Goal: Information Seeking & Learning: Learn about a topic

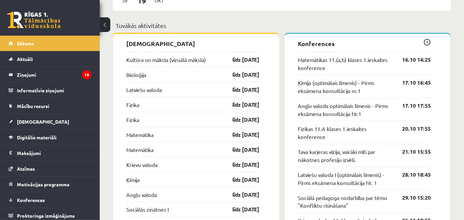
scroll to position [591, 0]
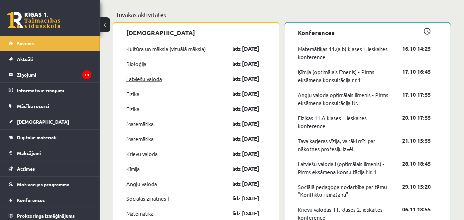
click at [151, 77] on link "Latviešu valoda" at bounding box center [144, 79] width 36 height 8
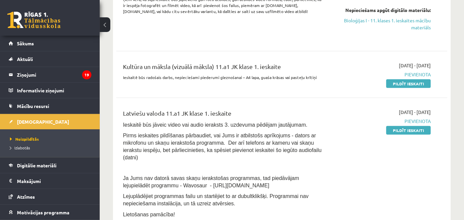
scroll to position [185, 0]
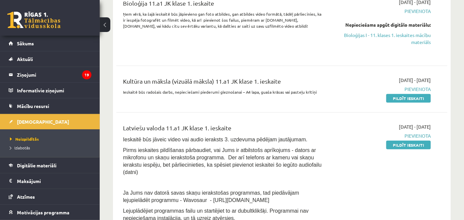
click at [196, 125] on div "Latviešu valoda 11.a1 JK klase 1. ieskaite" at bounding box center [224, 129] width 202 height 12
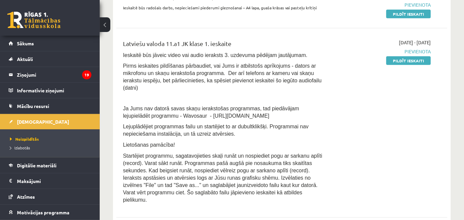
scroll to position [295, 0]
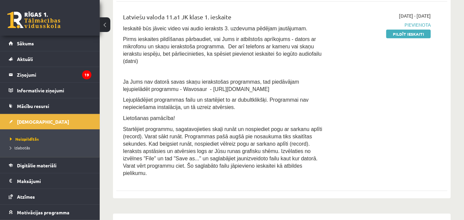
click at [163, 20] on div "Latviešu valoda 11.a1 JK klase 1. ieskaite" at bounding box center [224, 18] width 202 height 12
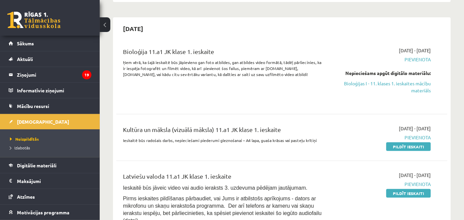
scroll to position [148, 0]
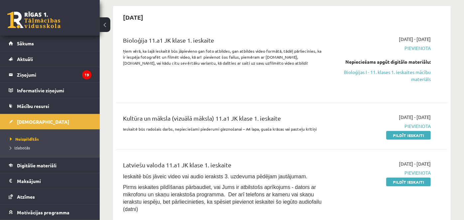
drag, startPoint x: 394, startPoint y: 70, endPoint x: 259, endPoint y: 33, distance: 139.9
click at [394, 70] on link "Bioloģijas I - 11. klases 1. ieskaites mācību materiāls" at bounding box center [383, 76] width 96 height 14
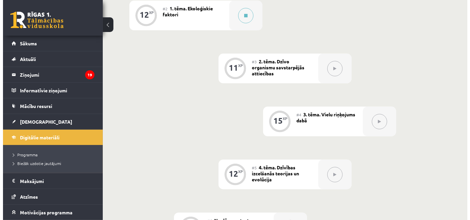
scroll to position [258, 0]
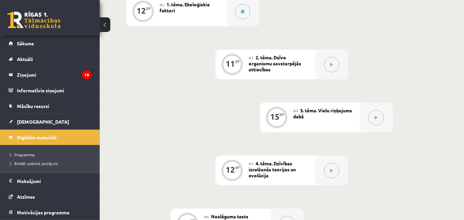
click at [325, 55] on div at bounding box center [331, 65] width 33 height 30
click at [238, 18] on div at bounding box center [242, 12] width 33 height 30
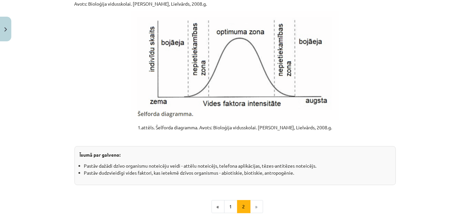
scroll to position [859, 0]
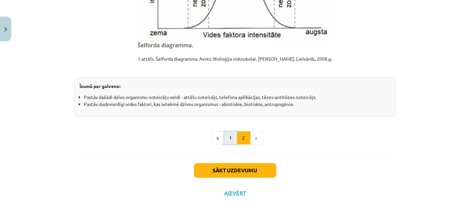
click at [232, 140] on button "1" at bounding box center [230, 137] width 13 height 13
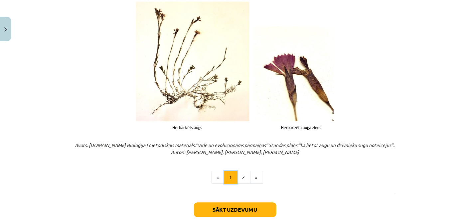
scroll to position [865, 0]
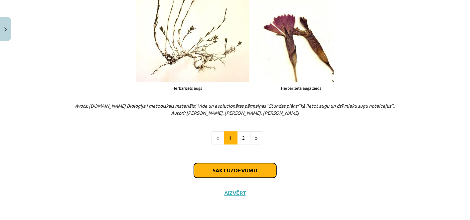
click at [226, 168] on button "Sākt uzdevumu" at bounding box center [235, 170] width 82 height 15
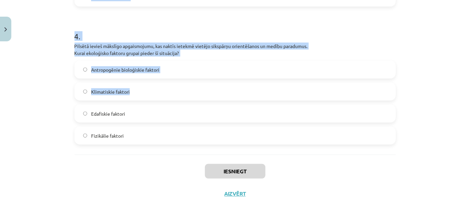
scroll to position [527, 0]
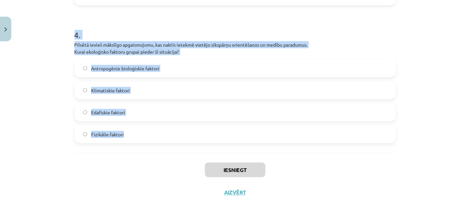
drag, startPoint x: 63, startPoint y: 89, endPoint x: 135, endPoint y: 139, distance: 87.7
click at [135, 139] on div "Mācību tēma: Bioloģijas i - 11. klases 1. ieskaites mācību materiāls #2 1. tēma…" at bounding box center [235, 110] width 470 height 220
copy form "1 . Āfrikas savannās zebras un ziloņi izmanto vienus un tos pašus ūdens avotus,…"
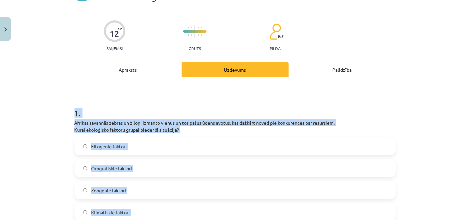
scroll to position [0, 0]
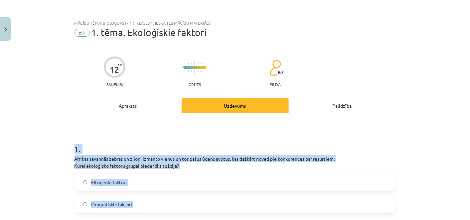
click at [58, 152] on div "Mācību tēma: Bioloģijas i - 11. klases 1. ieskaites mācību materiāls #2 1. tēma…" at bounding box center [235, 110] width 470 height 220
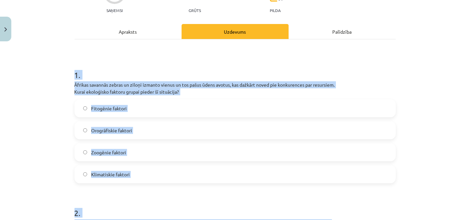
click at [57, 148] on div "Mācību tēma: Bioloģijas i - 11. klases 1. ieskaites mācību materiāls #2 1. tēma…" at bounding box center [235, 110] width 470 height 220
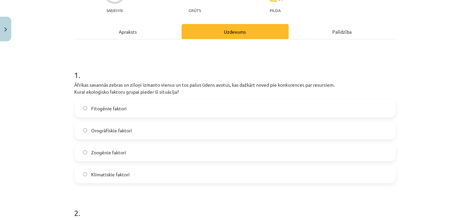
click at [58, 147] on div "Mācību tēma: Bioloģijas i - 11. klases 1. ieskaites mācību materiāls #2 1. tēma…" at bounding box center [235, 110] width 470 height 220
click at [166, 159] on label "Zoogēnie faktori" at bounding box center [235, 152] width 320 height 17
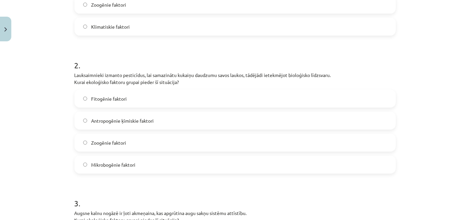
scroll to position [222, 0]
click at [144, 117] on span "Antropogēnie ķīmiskie faktori" at bounding box center [122, 120] width 63 height 7
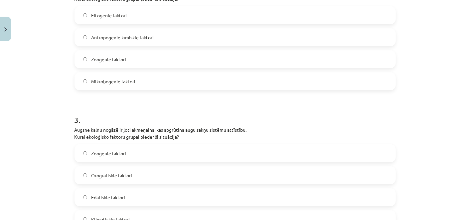
scroll to position [333, 0]
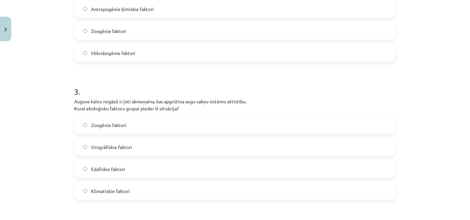
click at [133, 170] on label "Edafiskie faktori" at bounding box center [235, 168] width 320 height 17
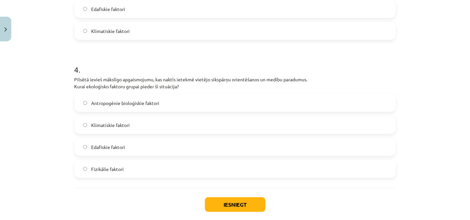
scroll to position [517, 0]
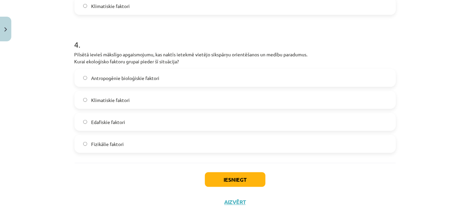
click at [126, 77] on span "Antropogēnie bioloģiskie faktori" at bounding box center [125, 78] width 68 height 7
click at [229, 183] on button "Iesniegt" at bounding box center [235, 179] width 61 height 15
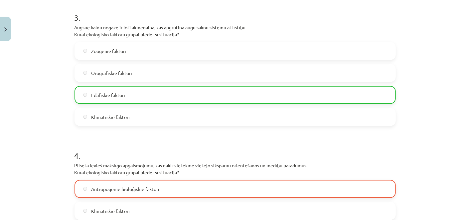
scroll to position [548, 0]
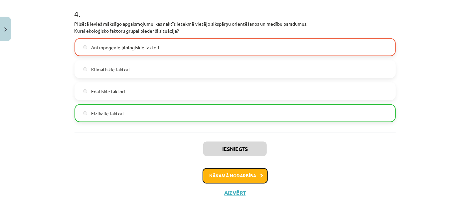
click at [251, 174] on button "Nākamā nodarbība" at bounding box center [235, 175] width 65 height 15
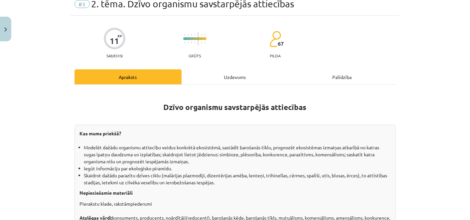
scroll to position [16, 0]
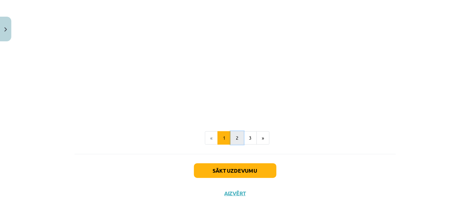
click at [235, 138] on button "2" at bounding box center [237, 137] width 13 height 13
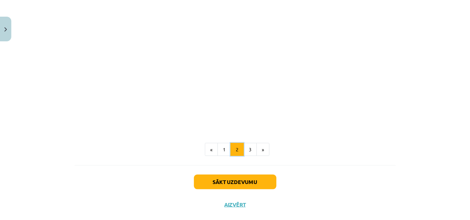
scroll to position [424, 0]
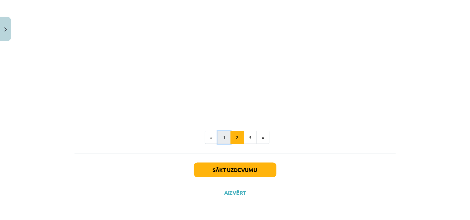
click at [219, 139] on button "1" at bounding box center [224, 137] width 13 height 13
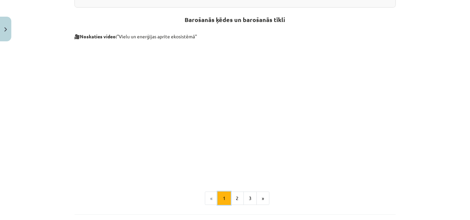
scroll to position [281, 0]
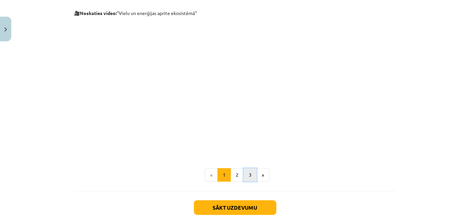
click at [252, 170] on button "3" at bounding box center [249, 174] width 13 height 13
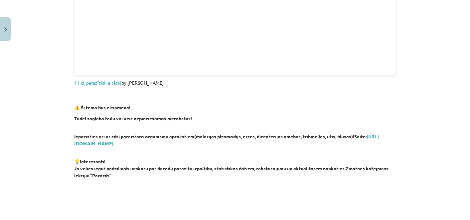
scroll to position [266, 0]
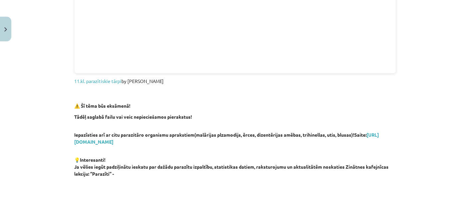
click at [138, 116] on strong "Tādēļ saglabā failu vai veic nepieciešamos pierakstus!" at bounding box center [134, 116] width 118 height 6
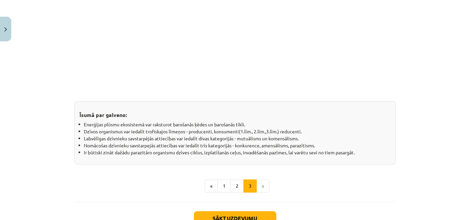
scroll to position [596, 0]
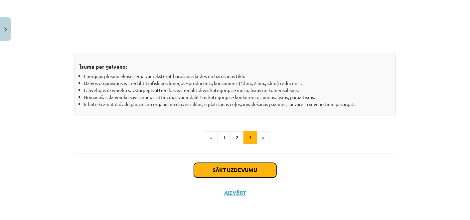
click at [248, 168] on button "Sākt uzdevumu" at bounding box center [235, 170] width 82 height 15
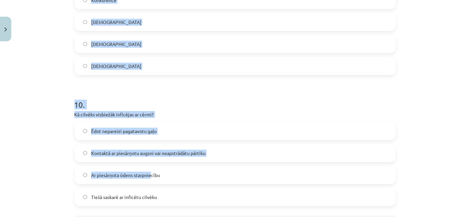
scroll to position [1283, 0]
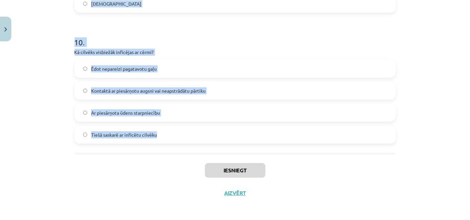
drag, startPoint x: 66, startPoint y: 101, endPoint x: 190, endPoint y: 150, distance: 133.3
click at [190, 150] on div "Mācību tēma: Bioloģijas i - 11. klases 1. ieskaites mācību materiāls #3 2. tēma…" at bounding box center [235, 110] width 470 height 220
copy form "1 . Kurš no šiem parazītiskajiem tārpiem cilvēkiem var izraisīt uzturvielu defi…"
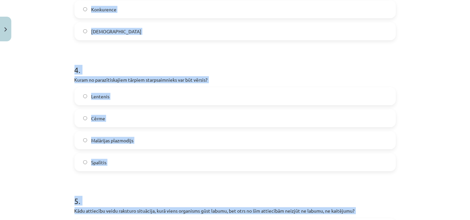
scroll to position [433, 0]
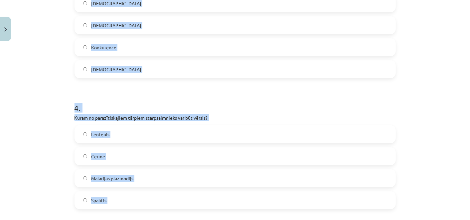
click at [67, 90] on div "Mācību tēma: Bioloģijas i - 11. klases 1. ieskaites mācību materiāls #3 2. tēma…" at bounding box center [235, 110] width 470 height 220
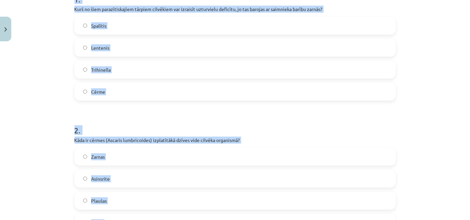
scroll to position [100, 0]
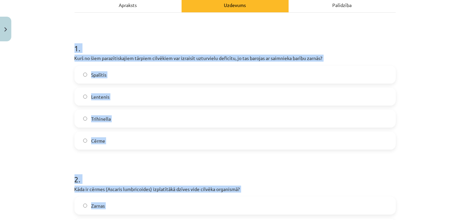
click at [187, 66] on div "Spalītis" at bounding box center [235, 75] width 321 height 18
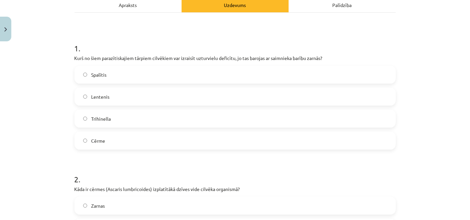
click at [187, 66] on div "Spalītis" at bounding box center [235, 75] width 321 height 18
click at [116, 99] on label "Lentenis" at bounding box center [235, 96] width 320 height 17
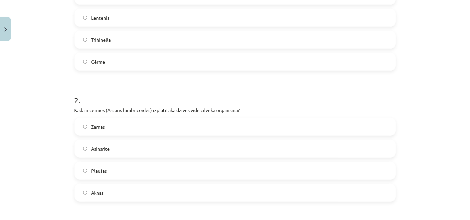
scroll to position [211, 0]
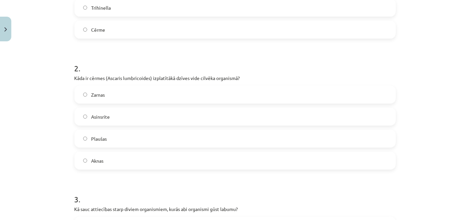
drag, startPoint x: 106, startPoint y: 90, endPoint x: 110, endPoint y: 89, distance: 3.5
click at [106, 90] on label "Zarnas" at bounding box center [235, 94] width 320 height 17
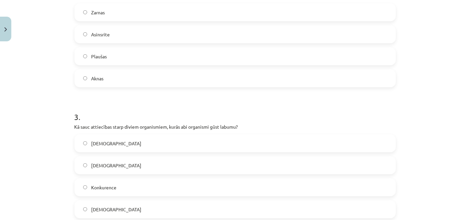
scroll to position [396, 0]
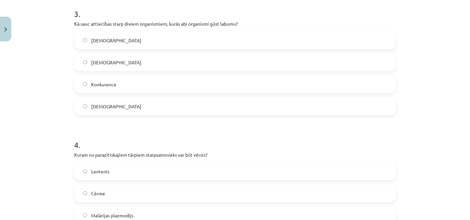
click at [115, 44] on label "Mutuālisms" at bounding box center [235, 40] width 320 height 17
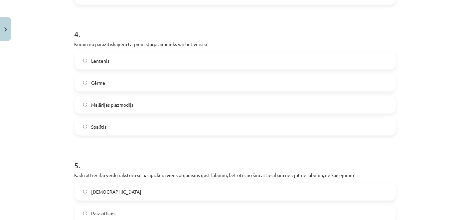
scroll to position [507, 0]
click at [112, 58] on label "Lentenis" at bounding box center [235, 60] width 320 height 17
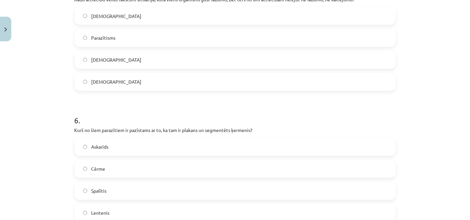
scroll to position [692, 0]
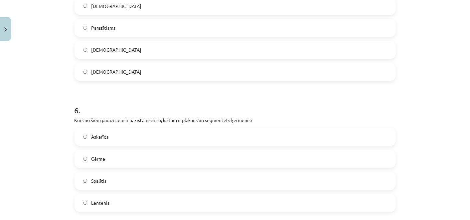
click at [125, 7] on label "Komensālisms" at bounding box center [235, 6] width 320 height 17
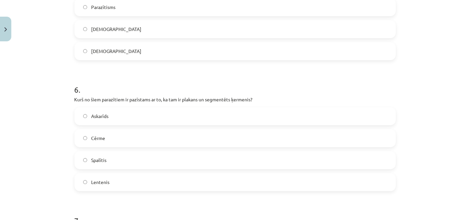
scroll to position [729, 0]
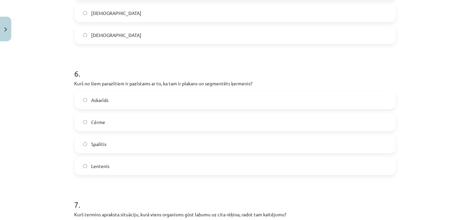
click at [117, 161] on label "Lentenis" at bounding box center [235, 165] width 320 height 17
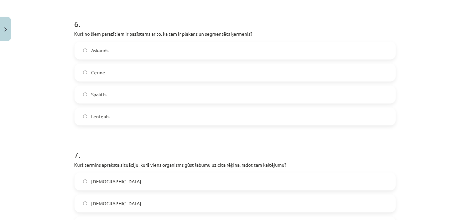
scroll to position [840, 0]
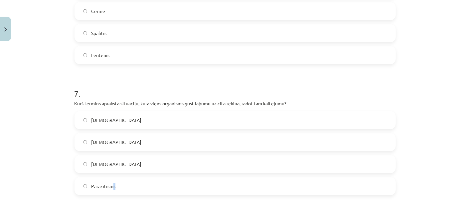
click at [110, 183] on span "Parazītisms" at bounding box center [103, 185] width 24 height 7
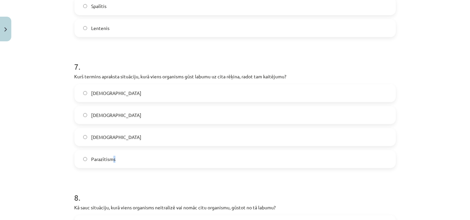
scroll to position [877, 0]
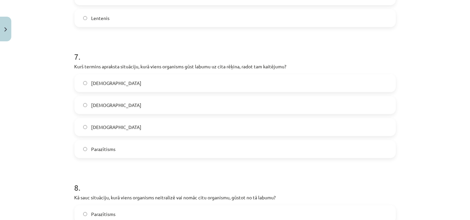
click at [87, 142] on label "Parazītisms" at bounding box center [235, 148] width 320 height 17
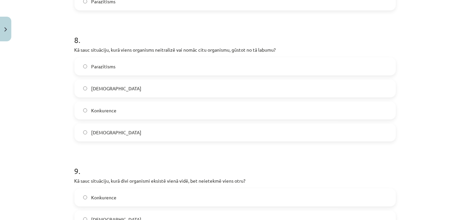
scroll to position [1025, 0]
click at [102, 66] on span "Parazītisms" at bounding box center [103, 65] width 24 height 7
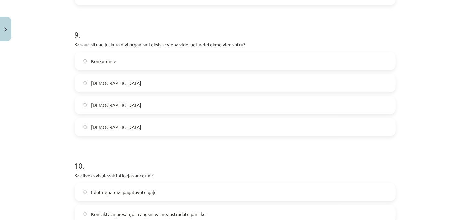
scroll to position [1172, 0]
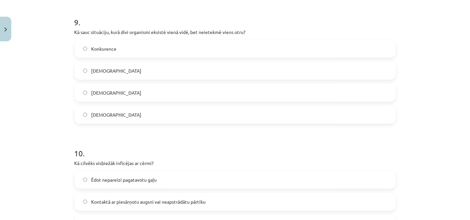
click at [109, 92] on span "Neitrālisms" at bounding box center [116, 92] width 50 height 7
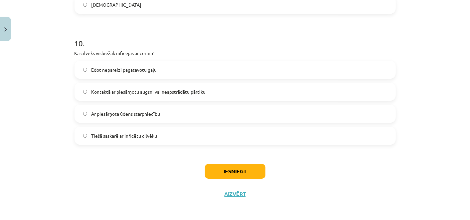
scroll to position [1283, 0]
click at [160, 87] on span "Kontaktā ar piesārņotu augsni vai neapstrādātu pārtiku" at bounding box center [148, 90] width 114 height 7
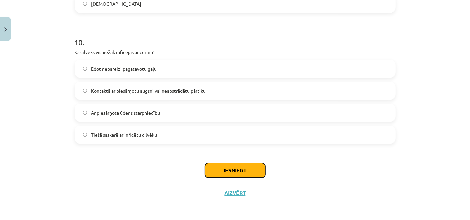
click at [240, 163] on button "Iesniegt" at bounding box center [235, 170] width 61 height 15
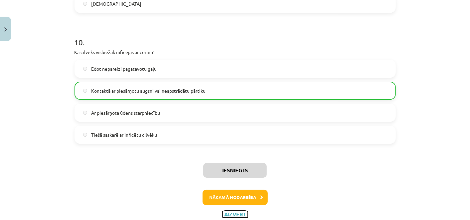
click at [226, 214] on button "Aizvērt" at bounding box center [235, 214] width 25 height 7
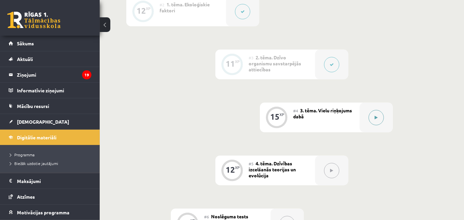
click at [369, 110] on div at bounding box center [376, 117] width 33 height 30
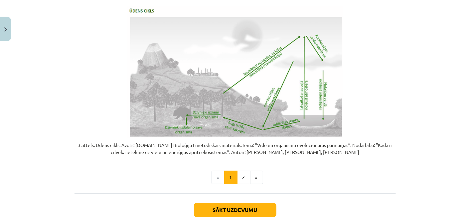
scroll to position [1383, 0]
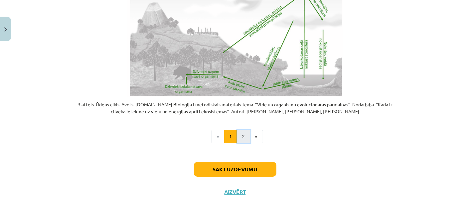
click at [237, 136] on button "2" at bounding box center [243, 136] width 13 height 13
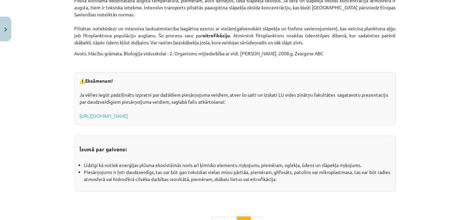
scroll to position [1043, 0]
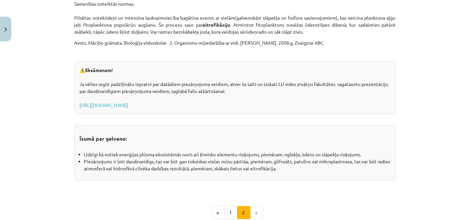
click at [178, 108] on div "⚠️ Eksāmenam! Ja vēlies iegūt padziļinātu izpratni par dažādiem piesārņojuma ve…" at bounding box center [235, 87] width 321 height 53
click at [128, 104] on link "https://www.geo.lu.lv/fileadmin/user_upload/lu_portal/projekti/gzzf/videunilgts…" at bounding box center [104, 105] width 49 height 6
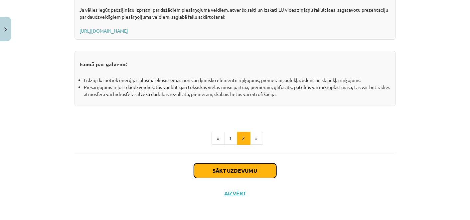
click at [243, 175] on button "Sākt uzdevumu" at bounding box center [235, 170] width 82 height 15
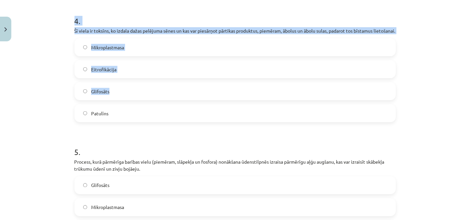
scroll to position [658, 0]
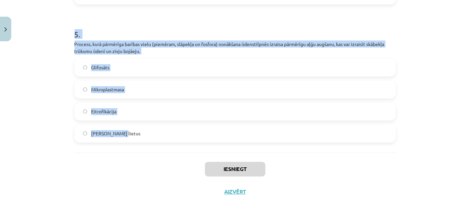
drag, startPoint x: 67, startPoint y: 44, endPoint x: 138, endPoint y: 138, distance: 117.8
click at [138, 138] on div "Mācību tēma: Bioloģijas i - 11. klases 1. ieskaites mācību materiāls #4 3. tēma…" at bounding box center [235, 110] width 470 height 220
copy form "1 . Tas ir lauksaimniecībā bieži lietots herbicīds, kas tiek izmantots nezāļu a…"
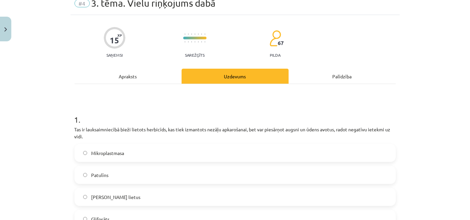
click at [35, 78] on div "Mācību tēma: Bioloģijas i - 11. klases 1. ieskaites mācību materiāls #4 3. tēma…" at bounding box center [235, 110] width 470 height 220
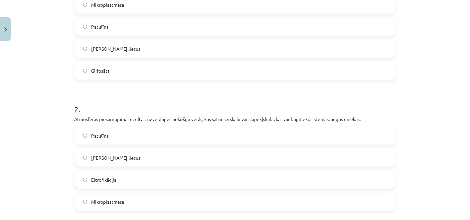
click at [130, 68] on label "Glifosāts" at bounding box center [235, 70] width 320 height 17
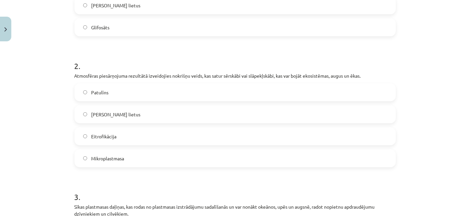
scroll to position [288, 0]
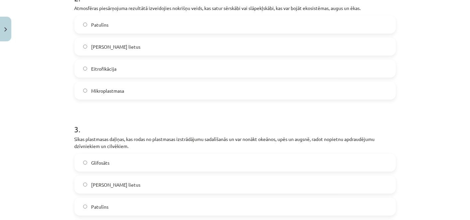
click at [133, 41] on label "Skābais lietus" at bounding box center [235, 46] width 320 height 17
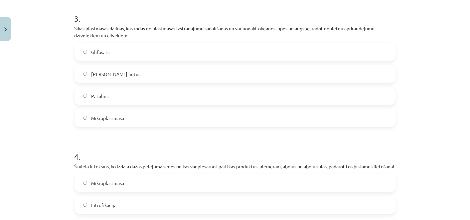
scroll to position [399, 0]
click at [124, 111] on label "Mikroplastmasa" at bounding box center [235, 117] width 320 height 17
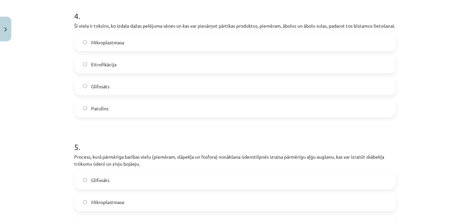
scroll to position [547, 0]
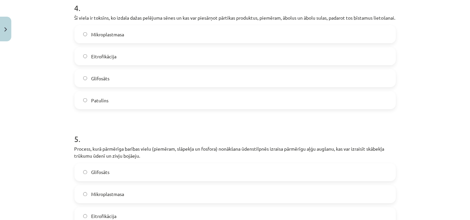
click at [116, 108] on label "Patulīns" at bounding box center [235, 100] width 320 height 17
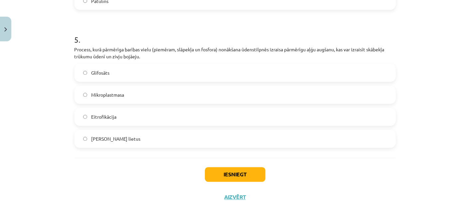
scroll to position [658, 0]
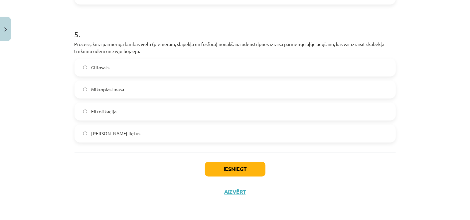
click at [123, 113] on label "Eitrofikācija" at bounding box center [235, 111] width 320 height 17
click at [217, 171] on button "Iesniegt" at bounding box center [235, 169] width 61 height 15
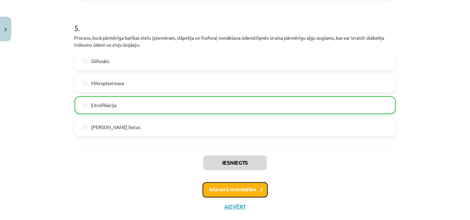
click at [241, 197] on button "Nākamā nodarbība" at bounding box center [235, 189] width 65 height 15
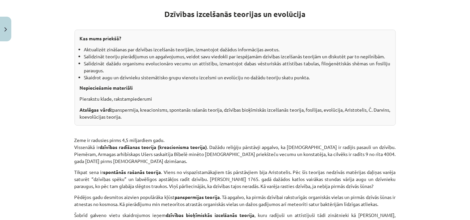
scroll to position [127, 0]
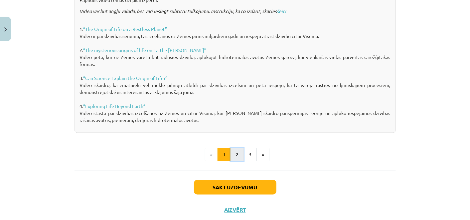
click at [231, 153] on button "2" at bounding box center [237, 154] width 13 height 13
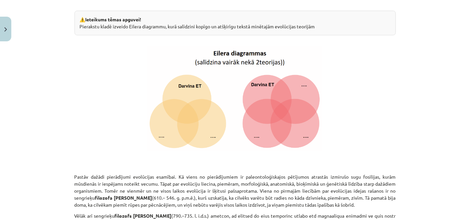
scroll to position [119, 0]
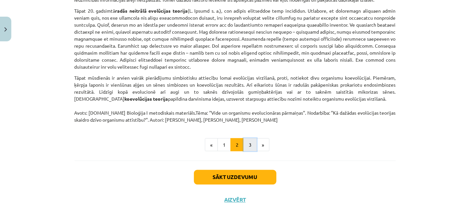
click at [247, 138] on button "3" at bounding box center [249, 144] width 13 height 13
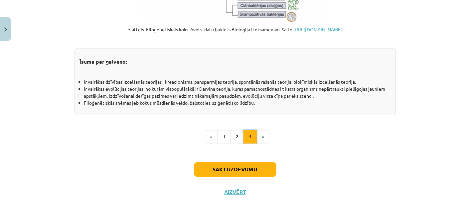
scroll to position [796, 0]
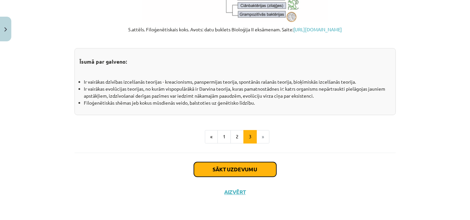
click at [252, 170] on button "Sākt uzdevumu" at bounding box center [235, 169] width 82 height 15
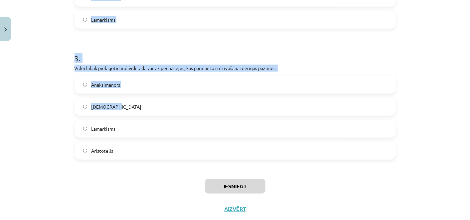
scroll to position [368, 0]
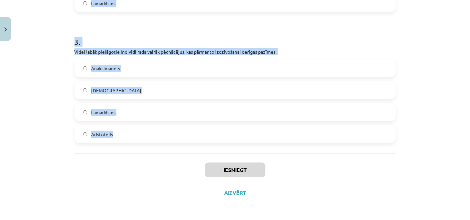
drag, startPoint x: 78, startPoint y: 67, endPoint x: 127, endPoint y: 125, distance: 76.5
copy form "1 . Pēcnācējiem var nodot dzīves laikā iegūtas izdzīvošanai derīgas pazīmes. Or…"
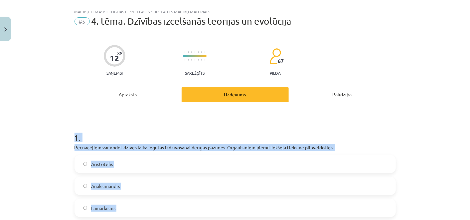
scroll to position [0, 0]
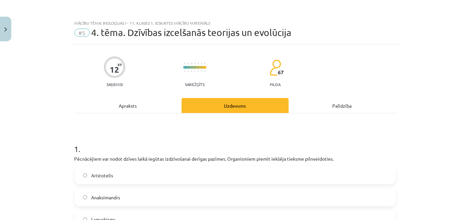
click at [41, 111] on div "Mācību tēma: Bioloģijas i - 11. klases 1. ieskaites mācību materiāls #5 4. tēma…" at bounding box center [235, 110] width 470 height 220
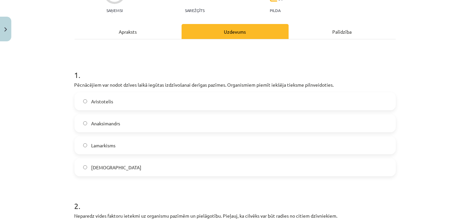
scroll to position [111, 0]
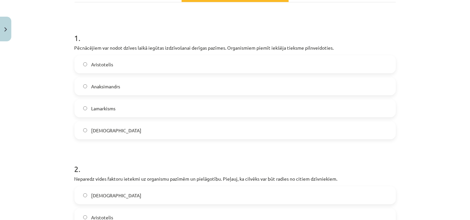
click at [118, 106] on label "Lamarkisms" at bounding box center [235, 108] width 320 height 17
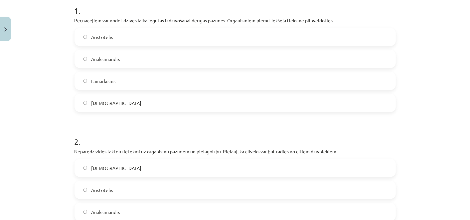
scroll to position [185, 0]
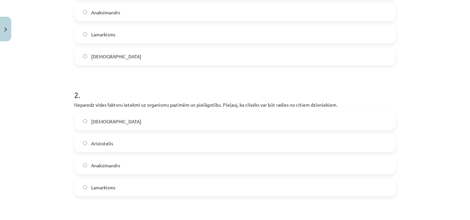
click at [102, 139] on label "Aristotelis" at bounding box center [235, 143] width 320 height 17
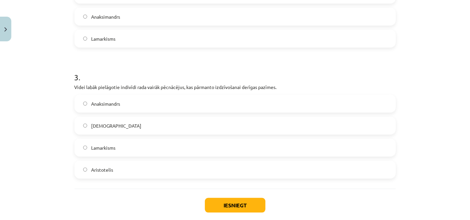
scroll to position [368, 0]
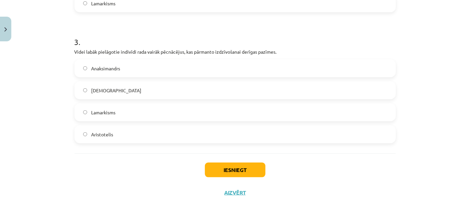
click at [107, 91] on span "Darvinisms" at bounding box center [116, 90] width 50 height 7
click at [217, 174] on button "Iesniegt" at bounding box center [235, 169] width 61 height 15
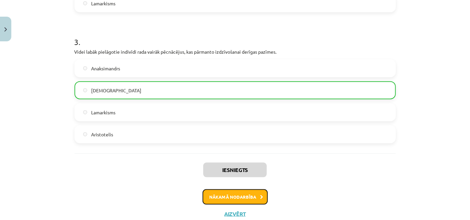
click at [224, 195] on button "Nākamā nodarbība" at bounding box center [235, 196] width 65 height 15
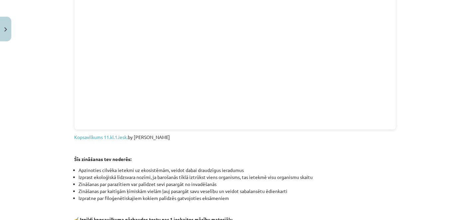
scroll to position [812, 0]
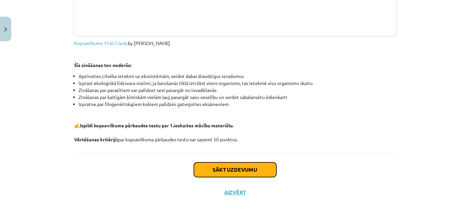
click at [230, 167] on button "Sākt uzdevumu" at bounding box center [235, 169] width 82 height 15
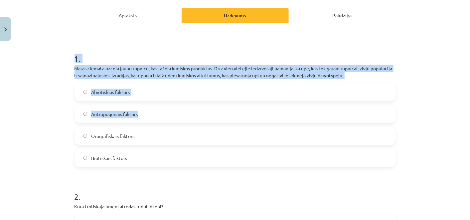
drag, startPoint x: 66, startPoint y: 48, endPoint x: 148, endPoint y: 77, distance: 86.8
click at [142, 81] on div "Mācību tēma: Bioloģijas i - 11. klases 1. ieskaites mācību materiāls #6 Noslēgu…" at bounding box center [235, 110] width 470 height 220
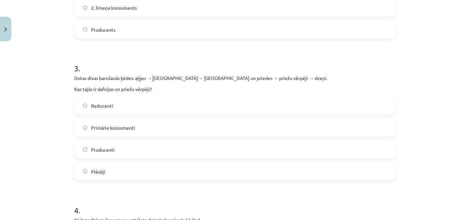
click at [152, 72] on div "3 . Dotas divas barošanās ķēdes: aļģes → dafnijas→ ruduļi un priedes → priežu v…" at bounding box center [235, 116] width 321 height 128
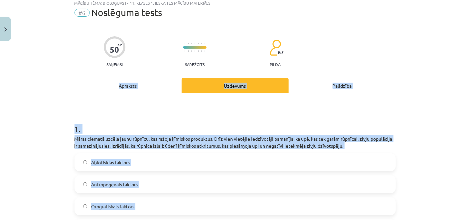
scroll to position [13, 0]
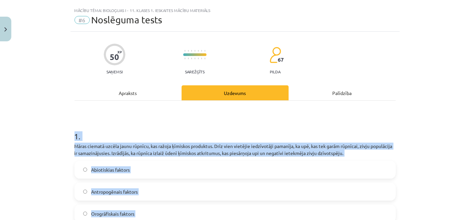
drag, startPoint x: 141, startPoint y: 143, endPoint x: 65, endPoint y: 123, distance: 78.7
click at [65, 123] on div "Mācību tēma: Bioloģijas i - 11. klases 1. ieskaites mācību materiāls #6 Noslēgu…" at bounding box center [235, 110] width 470 height 220
copy form "1 . Māras ciematā uzcēla jaunu rūpnīcu, kas ražoja ķīmiskos produktus. Drīz vie…"
click at [33, 144] on div "Mācību tēma: Bioloģijas i - 11. klases 1. ieskaites mācību materiāls #6 Noslēgu…" at bounding box center [235, 110] width 470 height 220
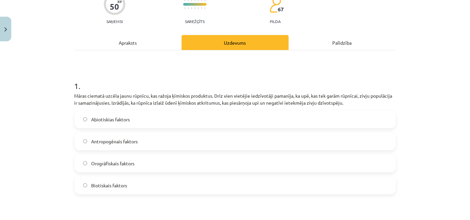
scroll to position [123, 0]
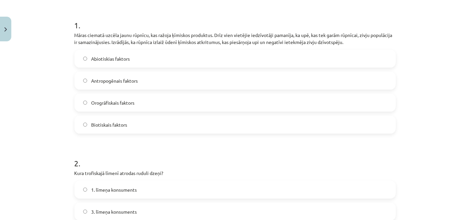
click at [125, 76] on label "Antropogēnais faktors" at bounding box center [235, 80] width 320 height 17
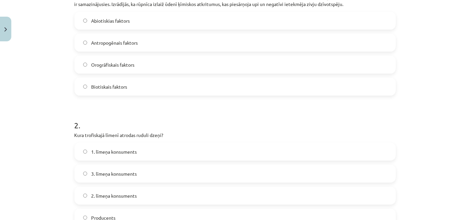
scroll to position [198, 0]
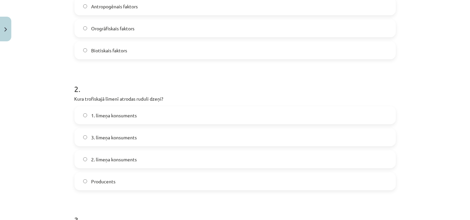
click at [111, 158] on span "2. līmeņa konsuments" at bounding box center [114, 159] width 46 height 7
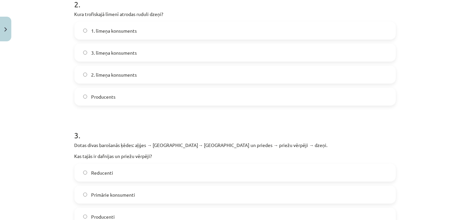
scroll to position [308, 0]
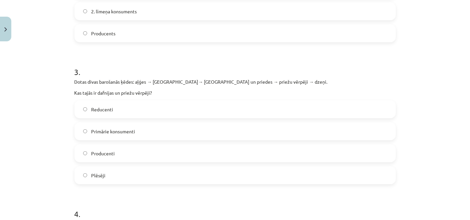
click at [124, 130] on span "Primārie konsumenti" at bounding box center [113, 131] width 44 height 7
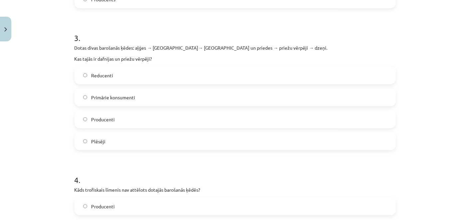
scroll to position [493, 0]
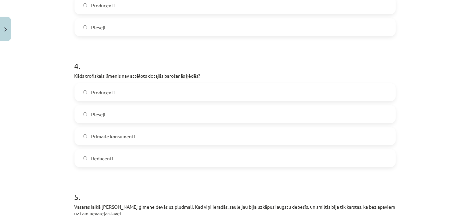
click at [108, 159] on span "Reducenti" at bounding box center [102, 158] width 22 height 7
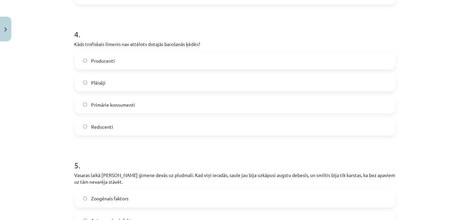
scroll to position [604, 0]
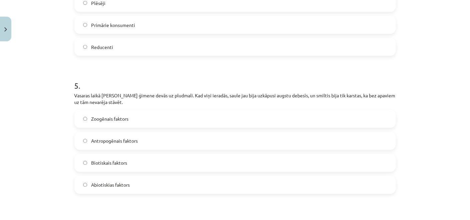
click at [120, 190] on label "Abiotiskias faktors" at bounding box center [235, 184] width 320 height 17
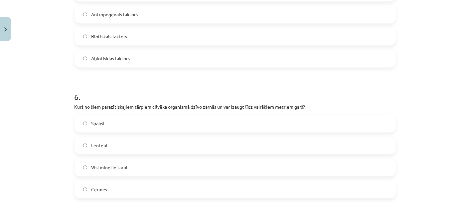
scroll to position [752, 0]
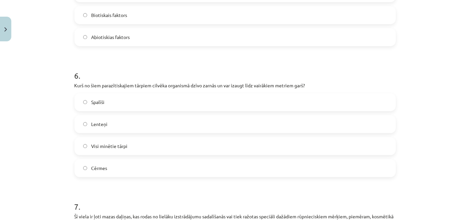
click at [132, 120] on label "Lenteņi" at bounding box center [235, 123] width 320 height 17
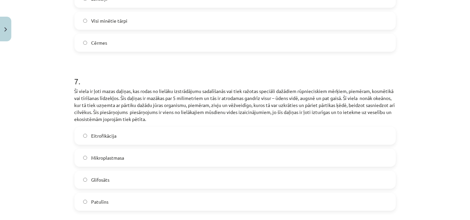
scroll to position [900, 0]
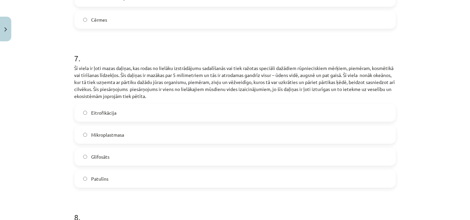
click at [140, 136] on label "Mikroplastmasa" at bounding box center [235, 134] width 320 height 17
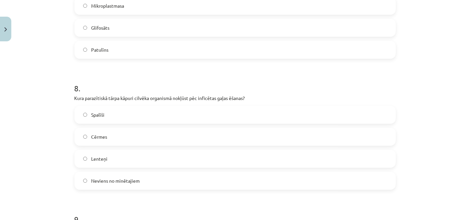
scroll to position [1047, 0]
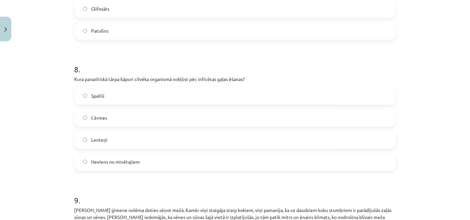
click at [106, 139] on label "Lenteņi" at bounding box center [235, 139] width 320 height 17
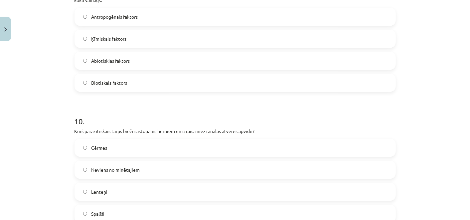
scroll to position [1306, 0]
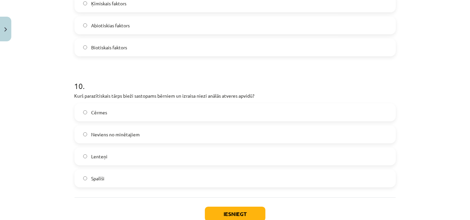
click at [120, 171] on label "Spalīši" at bounding box center [235, 178] width 320 height 17
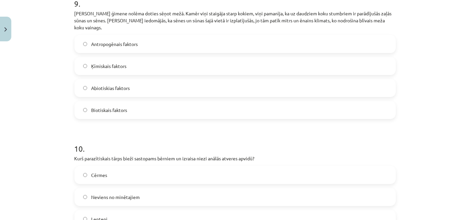
scroll to position [1232, 0]
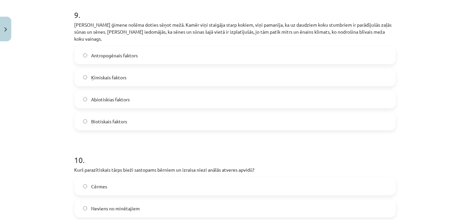
click at [117, 96] on span "Abiotiskias faktors" at bounding box center [110, 99] width 39 height 7
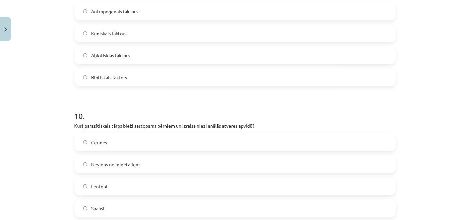
scroll to position [1343, 0]
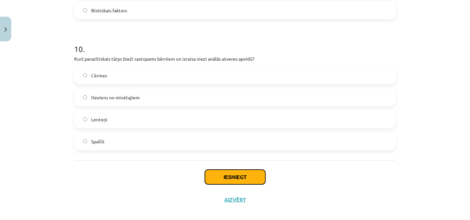
click at [247, 173] on button "Iesniegt" at bounding box center [235, 176] width 61 height 15
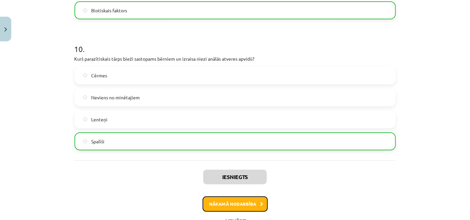
click at [243, 200] on button "Nākamā nodarbība" at bounding box center [235, 203] width 65 height 15
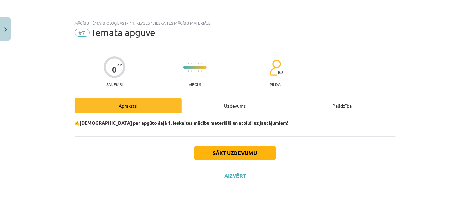
scroll to position [0, 0]
drag, startPoint x: 227, startPoint y: 133, endPoint x: 239, endPoint y: 162, distance: 31.3
click at [227, 136] on div "✍️ Padomā par apgūto šajā 1. ieskaites mācību materiālā un atbildi uz jautājumi…" at bounding box center [235, 124] width 321 height 23
click at [240, 162] on div "Sākt uzdevumu Aizvērt" at bounding box center [235, 159] width 321 height 47
click at [239, 157] on button "Sākt uzdevumu" at bounding box center [235, 152] width 82 height 15
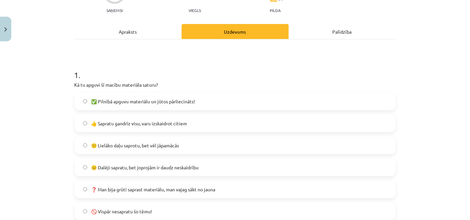
scroll to position [111, 0]
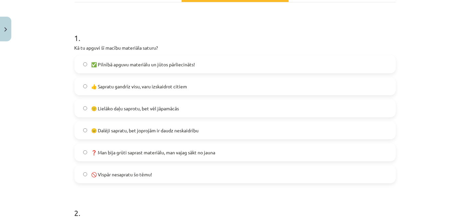
click at [171, 109] on span "🙂 Lielāko daļu saprotu, bet vēl jāpamācās" at bounding box center [135, 108] width 88 height 7
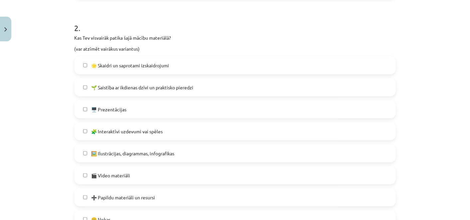
scroll to position [333, 0]
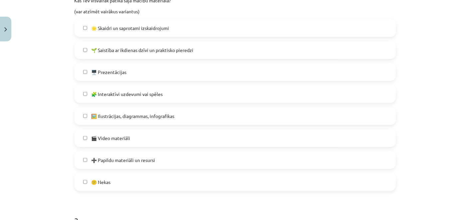
click at [146, 120] on label "🖼️ Ilustrācijas, diagrammas, infografikas" at bounding box center [235, 115] width 320 height 17
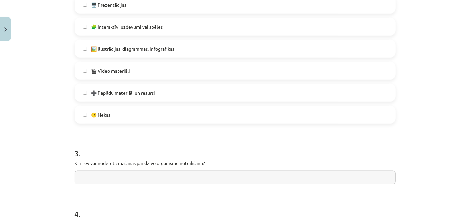
scroll to position [480, 0]
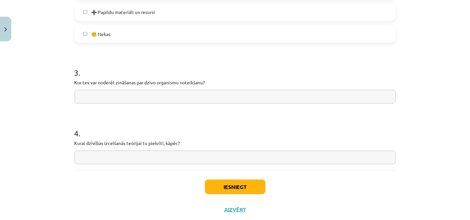
click at [137, 153] on input "text" at bounding box center [235, 157] width 321 height 14
drag, startPoint x: 215, startPoint y: 79, endPoint x: 88, endPoint y: 72, distance: 126.2
click at [88, 72] on div "3 . Kur tev var noderēt zināšanas par dzīvo organismu noteikšanu?" at bounding box center [235, 79] width 321 height 47
copy div "Kur tev var noderēt zināšanas par dzīvo organismu noteikšanu?"
click at [144, 92] on input "text" at bounding box center [235, 97] width 321 height 14
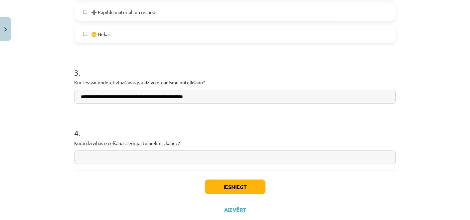
type input "**********"
drag, startPoint x: 163, startPoint y: 142, endPoint x: 68, endPoint y: 141, distance: 95.8
copy p "Kurai dzīvības izcelšanās teorijai tu piekrīti, kāpēc?"
click at [156, 152] on input "text" at bounding box center [235, 157] width 321 height 14
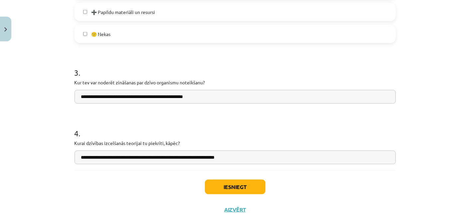
type input "**********"
click at [243, 188] on button "Iesniegt" at bounding box center [235, 186] width 61 height 15
click at [225, 75] on h1 "3 ." at bounding box center [235, 66] width 321 height 21
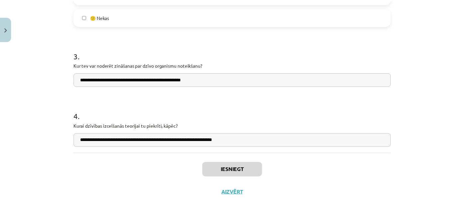
scroll to position [243, 0]
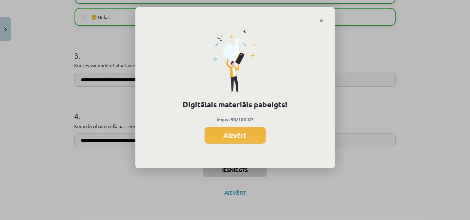
click at [237, 130] on button "Aizvērt" at bounding box center [235, 135] width 61 height 17
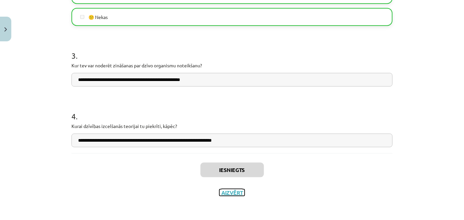
click at [235, 189] on button "Aizvērt" at bounding box center [232, 192] width 25 height 7
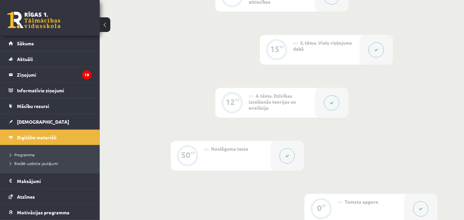
scroll to position [430, 0]
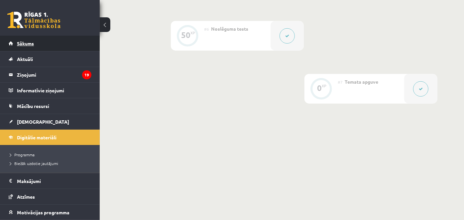
click at [58, 48] on link "Sākums" at bounding box center [50, 43] width 83 height 15
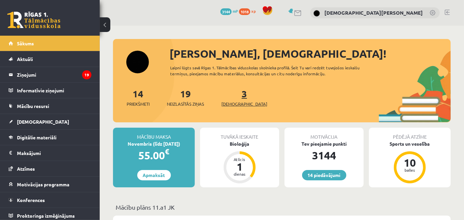
click at [236, 93] on link "3 Ieskaites" at bounding box center [245, 97] width 46 height 20
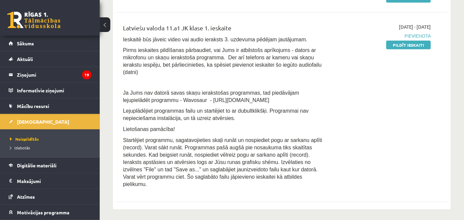
scroll to position [258, 0]
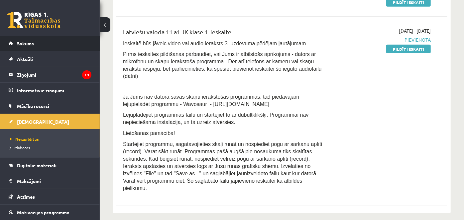
click at [71, 43] on link "Sākums" at bounding box center [50, 43] width 83 height 15
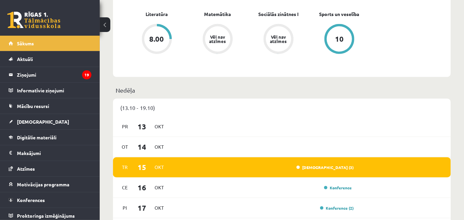
scroll to position [480, 0]
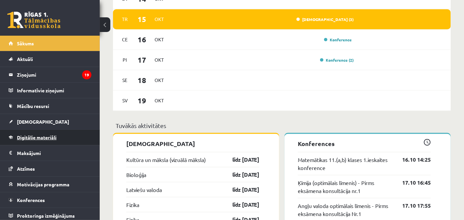
click at [54, 134] on span "Digitālie materiāli" at bounding box center [37, 137] width 40 height 6
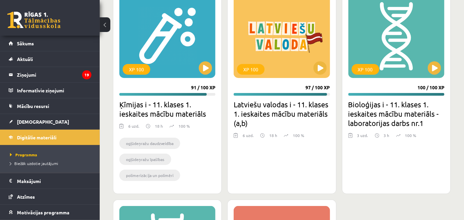
scroll to position [1626, 0]
click at [426, 68] on div "XP 100" at bounding box center [397, 35] width 96 height 83
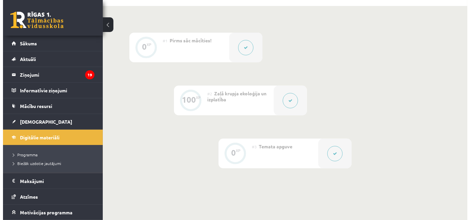
scroll to position [148, 0]
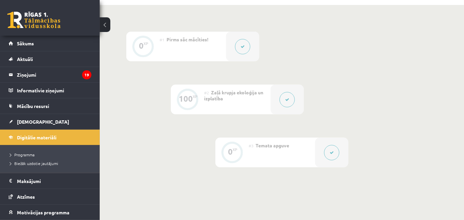
click at [242, 57] on div at bounding box center [242, 47] width 33 height 30
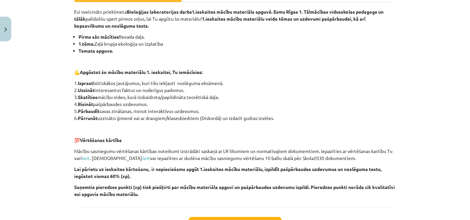
scroll to position [186, 0]
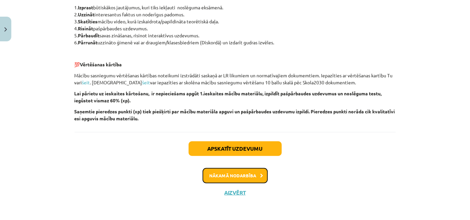
click at [243, 174] on button "Nākamā nodarbība" at bounding box center [235, 175] width 65 height 15
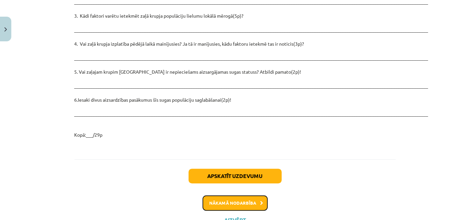
scroll to position [991, 0]
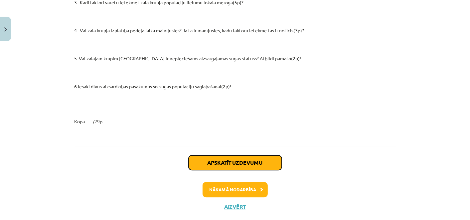
click at [242, 155] on button "Apskatīt uzdevumu" at bounding box center [235, 162] width 93 height 15
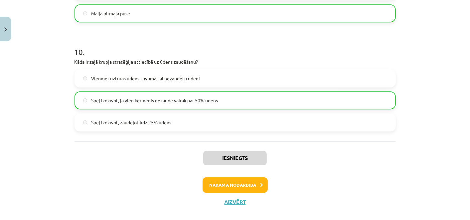
scroll to position [1085, 0]
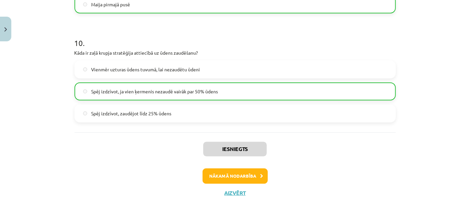
click at [233, 183] on div "Iesniegts Nākamā nodarbība Aizvērt" at bounding box center [235, 166] width 321 height 68
click at [229, 173] on button "Nākamā nodarbība" at bounding box center [235, 175] width 65 height 15
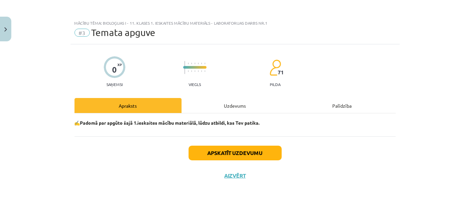
scroll to position [0, 0]
click at [221, 157] on button "Apskatīt uzdevumu" at bounding box center [235, 152] width 93 height 15
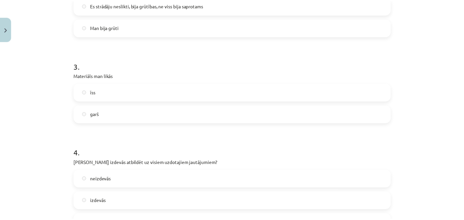
scroll to position [333, 0]
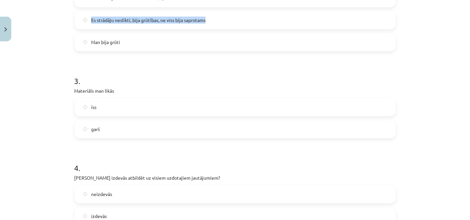
click at [11, 28] on div "Mācību tēma: Bioloģijas i - 11. klases 1. ieskaites mācību materiāls - laborato…" at bounding box center [235, 110] width 470 height 220
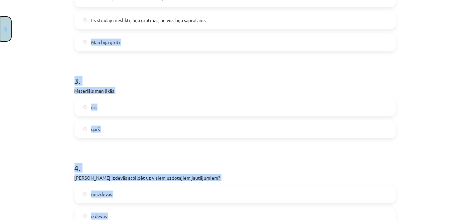
drag, startPoint x: 11, startPoint y: 28, endPoint x: 6, endPoint y: 26, distance: 5.8
click at [6, 26] on button "Close" at bounding box center [5, 29] width 11 height 25
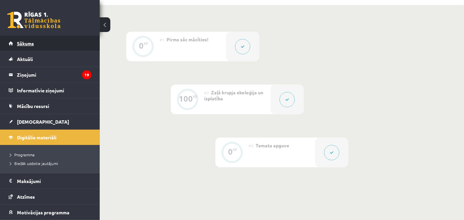
click at [50, 49] on link "Sākums" at bounding box center [50, 43] width 83 height 15
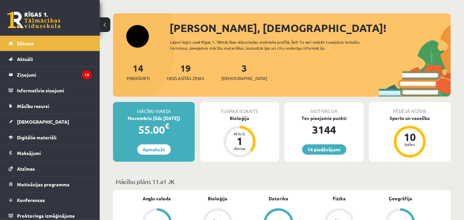
scroll to position [37, 0]
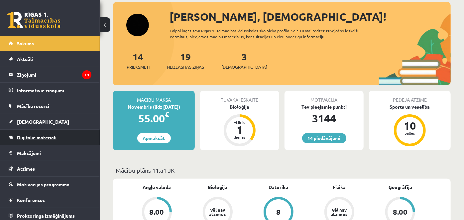
click at [58, 141] on link "Digitālie materiāli" at bounding box center [50, 136] width 83 height 15
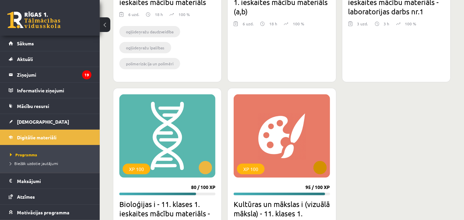
scroll to position [1811, 0]
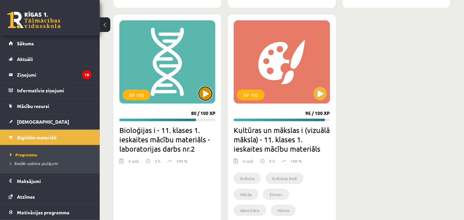
click at [212, 89] on button at bounding box center [205, 93] width 13 height 13
click at [200, 85] on div "XP 100" at bounding box center [167, 61] width 96 height 83
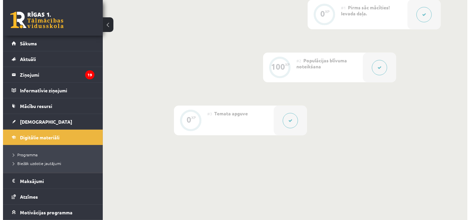
scroll to position [185, 0]
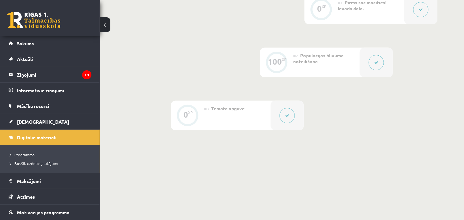
click at [393, 16] on div "#1 Pirms sāc mācīties! Ievada daļa." at bounding box center [371, 10] width 67 height 30
click at [439, 5] on div "0 XP #1 Pirms sāc mācīties! Ievada daļa. 100 XP #2 Populācijas blīvuma noteikša…" at bounding box center [282, 74] width 365 height 212
click at [418, 11] on button at bounding box center [420, 9] width 15 height 15
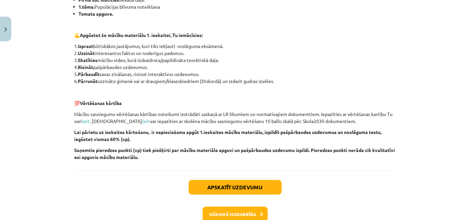
scroll to position [186, 0]
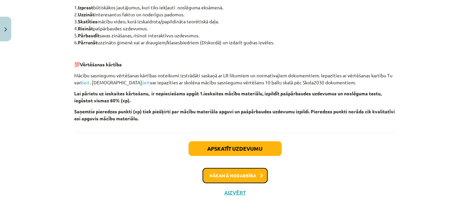
click at [258, 179] on button "Nākamā nodarbība" at bounding box center [235, 175] width 65 height 15
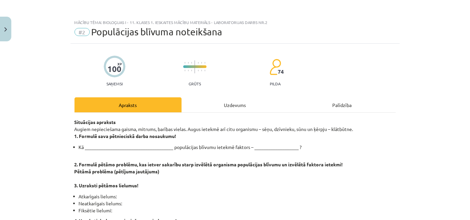
scroll to position [0, 0]
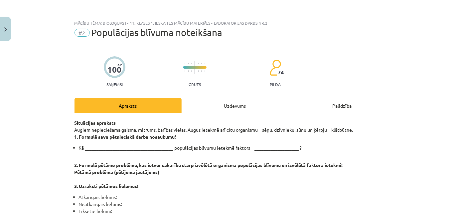
click at [236, 102] on div "Uzdevums" at bounding box center [235, 105] width 107 height 15
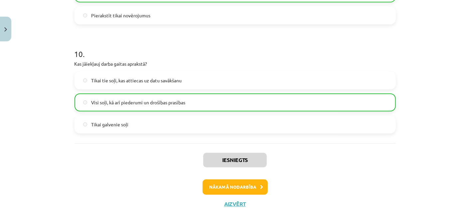
scroll to position [1085, 0]
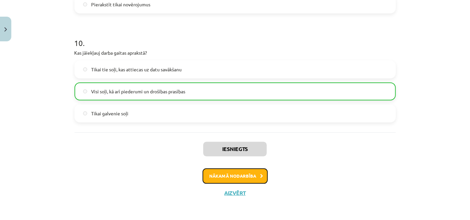
click at [256, 169] on button "Nākamā nodarbība" at bounding box center [235, 175] width 65 height 15
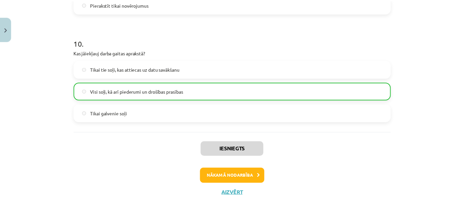
scroll to position [0, 0]
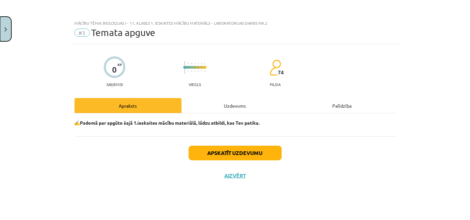
click at [4, 32] on button "Close" at bounding box center [5, 29] width 11 height 25
click at [28, 40] on div "Mācību tēma: Bioloģijas i - 11. klases 1. ieskaites mācību materiāls - laborato…" at bounding box center [235, 110] width 470 height 220
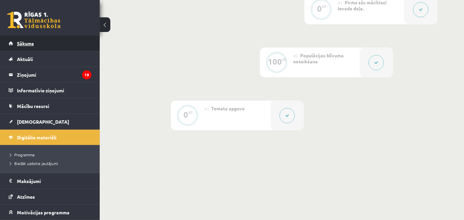
click at [29, 43] on span "Sākums" at bounding box center [25, 43] width 17 height 6
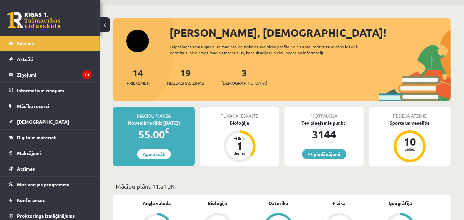
scroll to position [37, 0]
